Goal: Navigation & Orientation: Find specific page/section

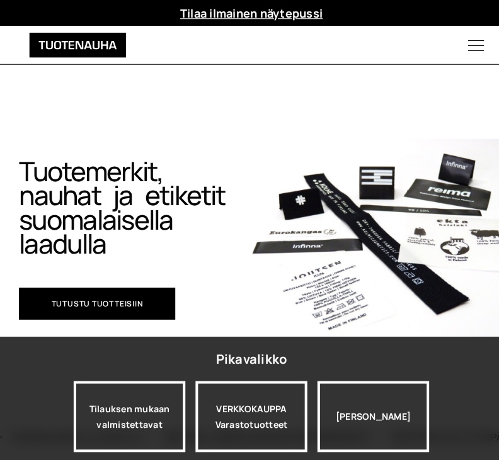
scroll to position [18, 0]
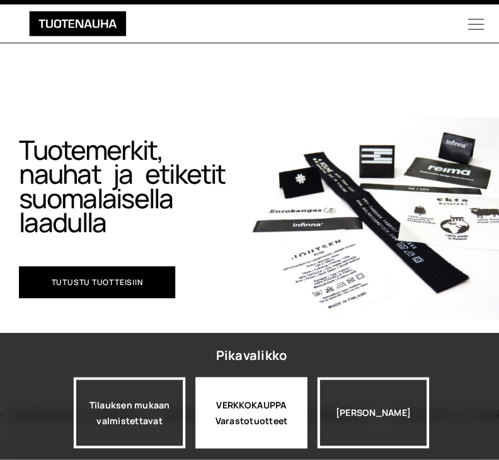
click at [240, 417] on div "VERKKOKAUPPA Varastotuotteet" at bounding box center [249, 413] width 111 height 70
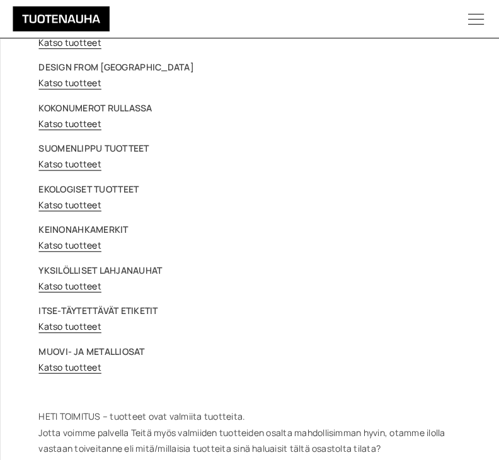
scroll to position [105, 0]
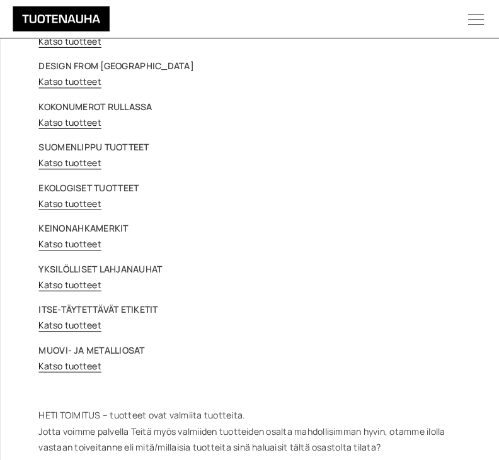
click at [66, 366] on link "Katso tuotteet" at bounding box center [69, 364] width 62 height 12
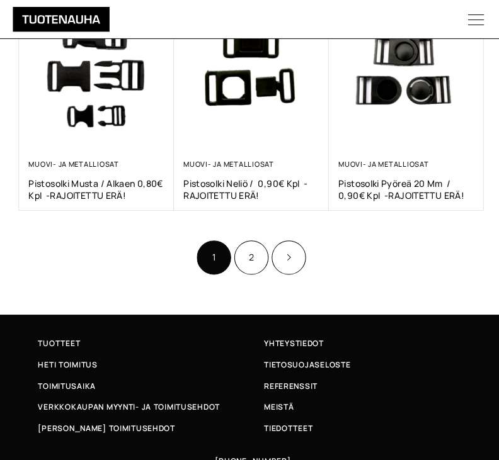
scroll to position [956, 0]
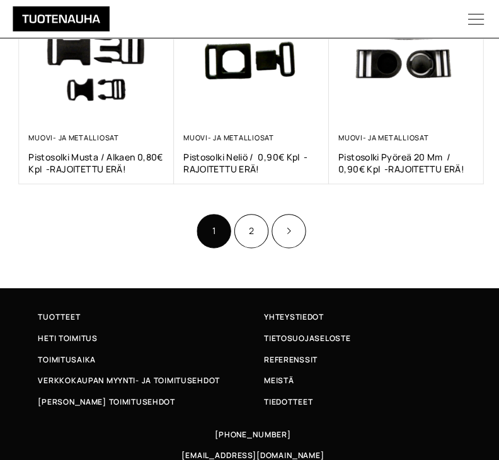
click at [248, 218] on link "2" at bounding box center [249, 230] width 34 height 34
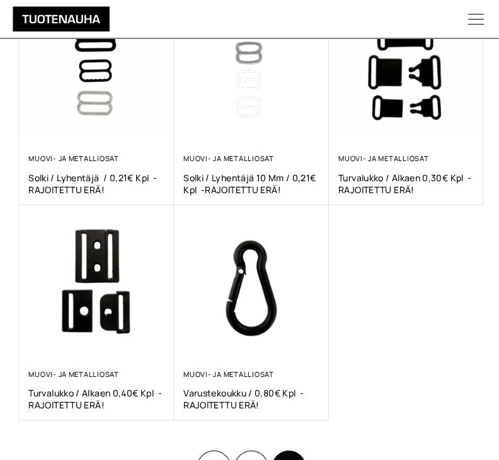
scroll to position [276, 0]
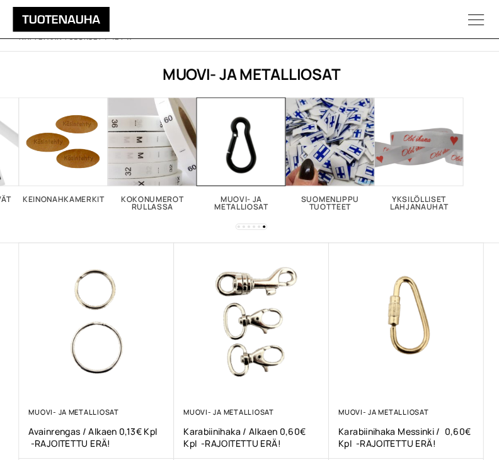
scroll to position [42, 0]
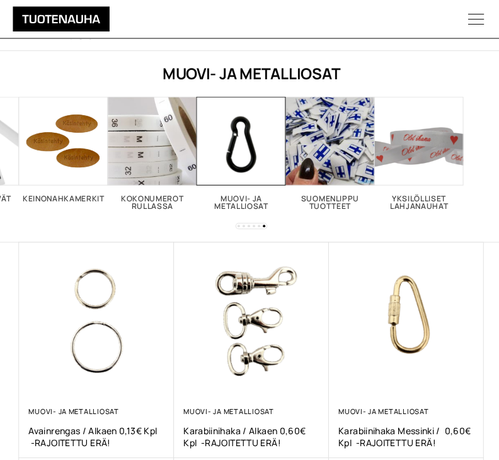
click at [429, 354] on img at bounding box center [403, 318] width 154 height 154
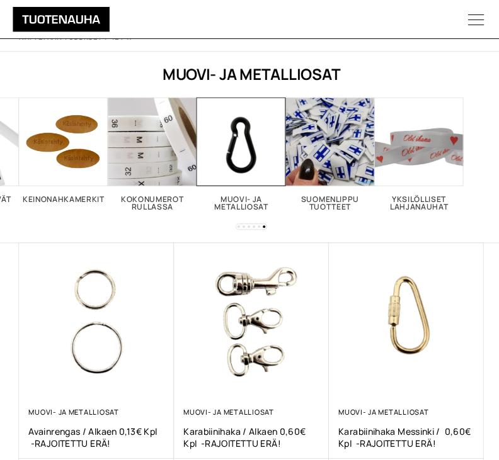
scroll to position [41, 0]
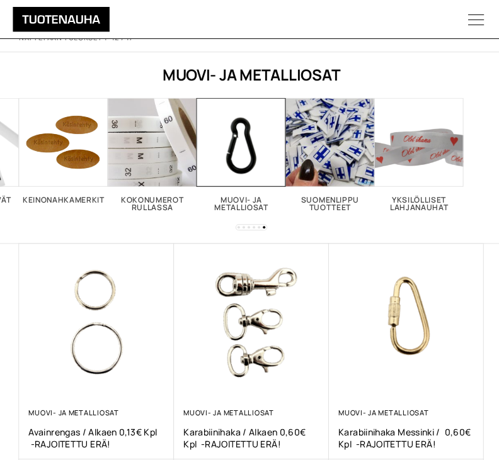
click at [225, 157] on span "Visit product category Muovi- ja metalliosat" at bounding box center [239, 141] width 88 height 88
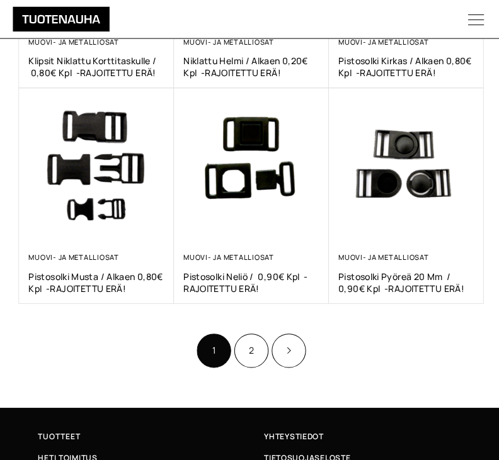
scroll to position [838, 0]
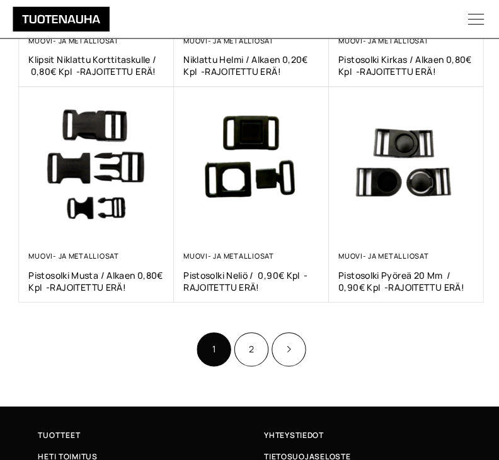
click at [242, 342] on link "2" at bounding box center [249, 347] width 34 height 34
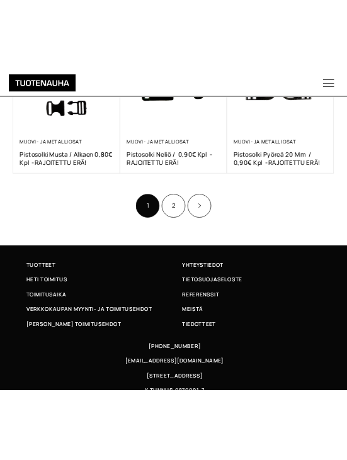
scroll to position [4714, 0]
